Goal: Task Accomplishment & Management: Manage account settings

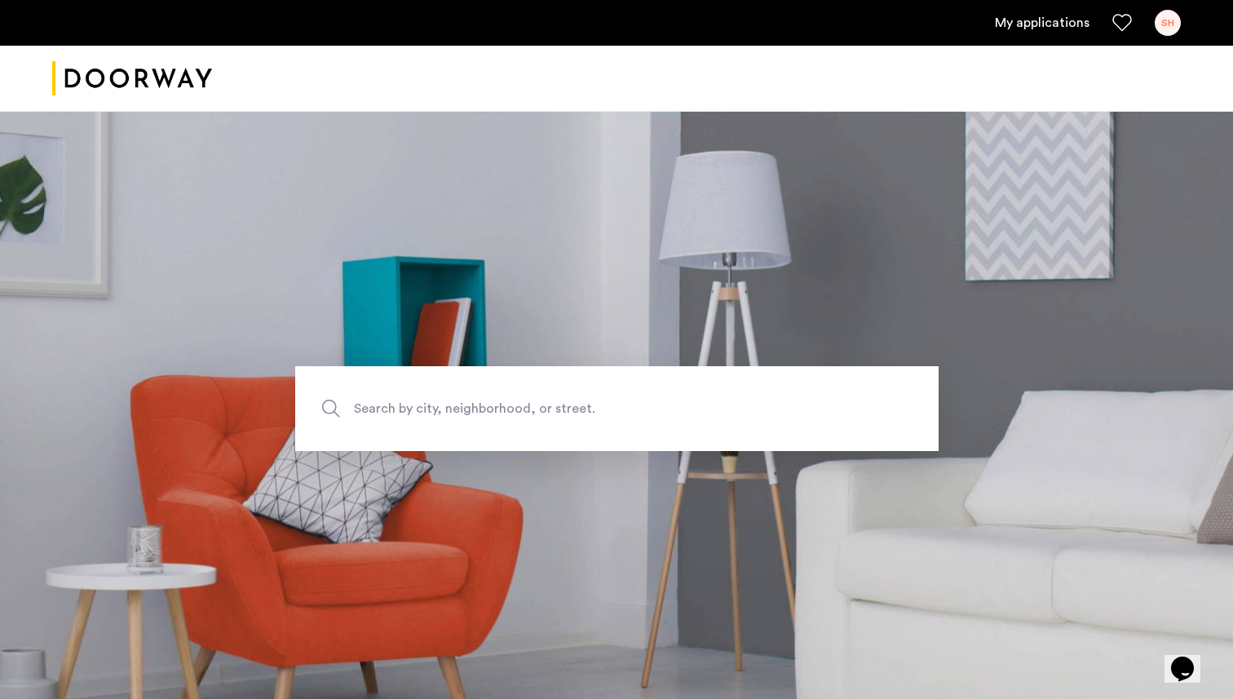
click at [1035, 19] on link "My applications" at bounding box center [1042, 23] width 95 height 20
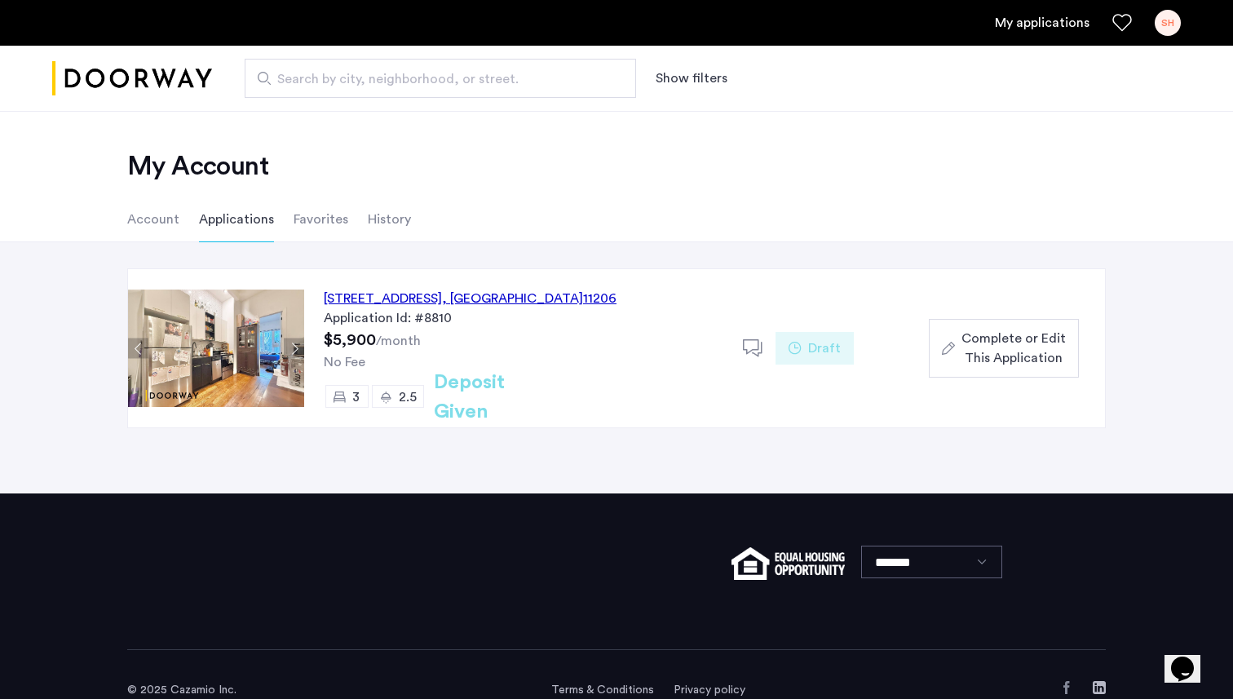
click at [1166, 30] on div "SH" at bounding box center [1167, 23] width 26 height 26
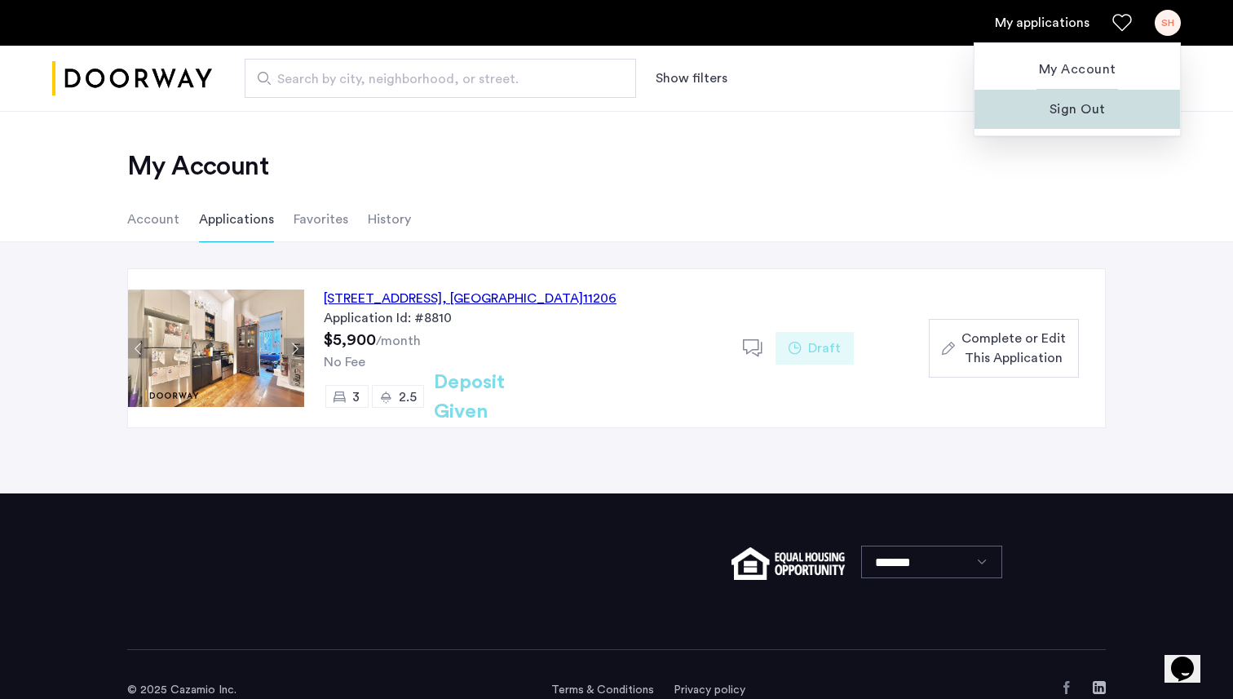
click at [1102, 110] on span "Sign Out" at bounding box center [1076, 109] width 179 height 20
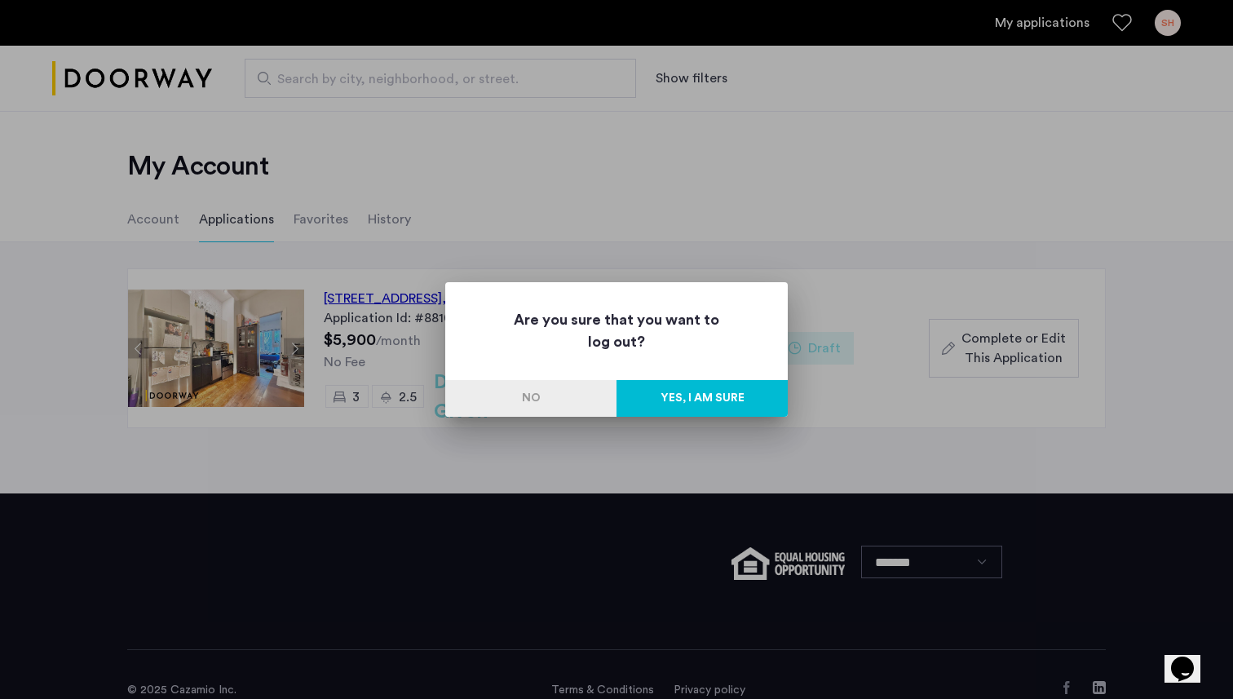
click at [699, 391] on button "Yes, I am sure" at bounding box center [701, 398] width 171 height 37
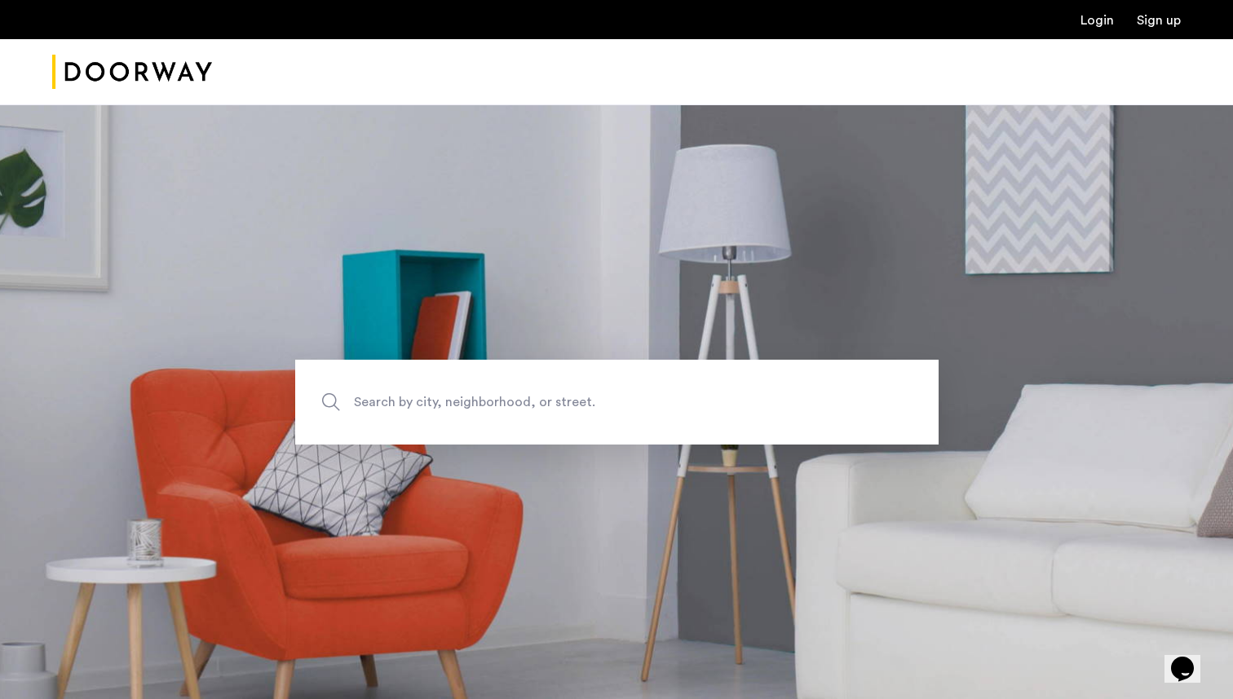
click at [1091, 23] on link "Login" at bounding box center [1096, 20] width 33 height 13
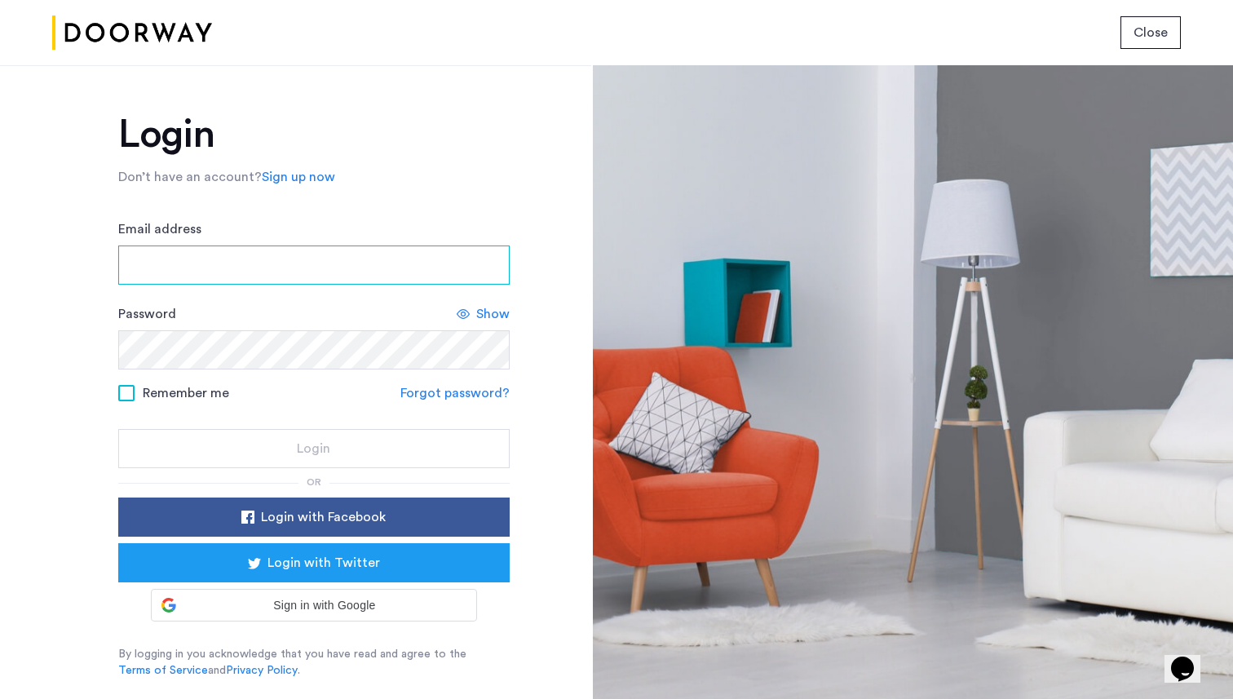
click at [274, 265] on input "Email address" at bounding box center [313, 264] width 391 height 39
type input "**********"
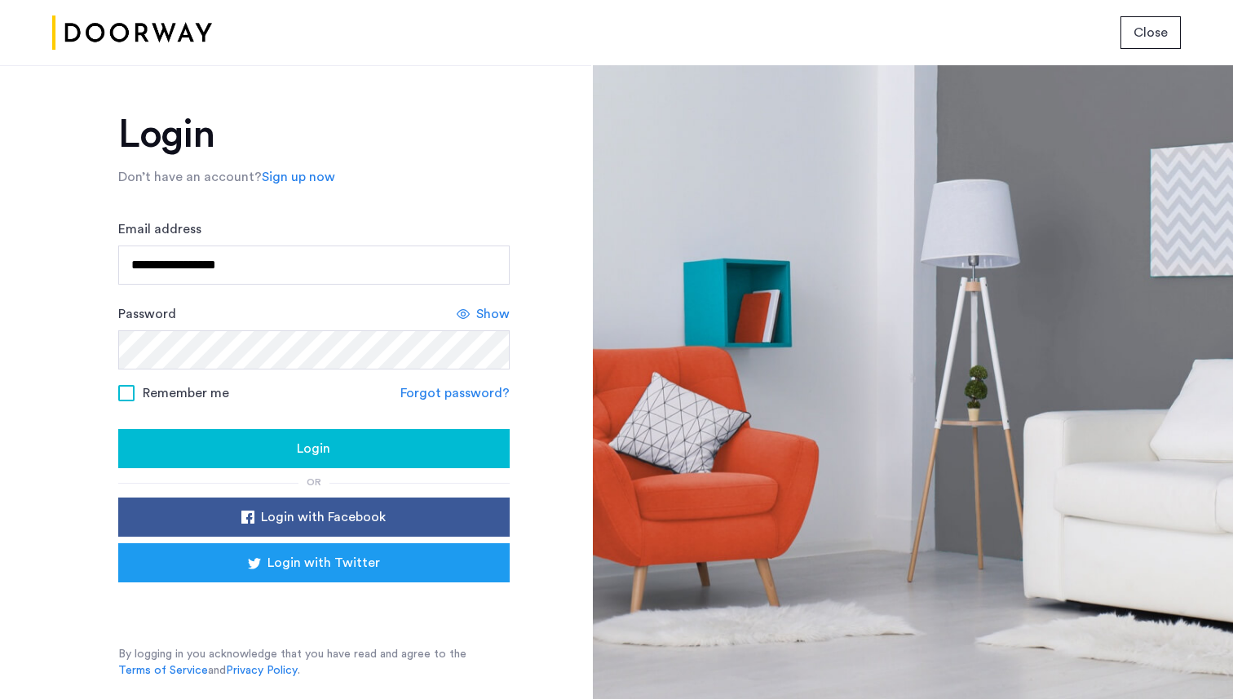
click at [298, 438] on button "Login" at bounding box center [313, 448] width 391 height 39
